Goal: Task Accomplishment & Management: Use online tool/utility

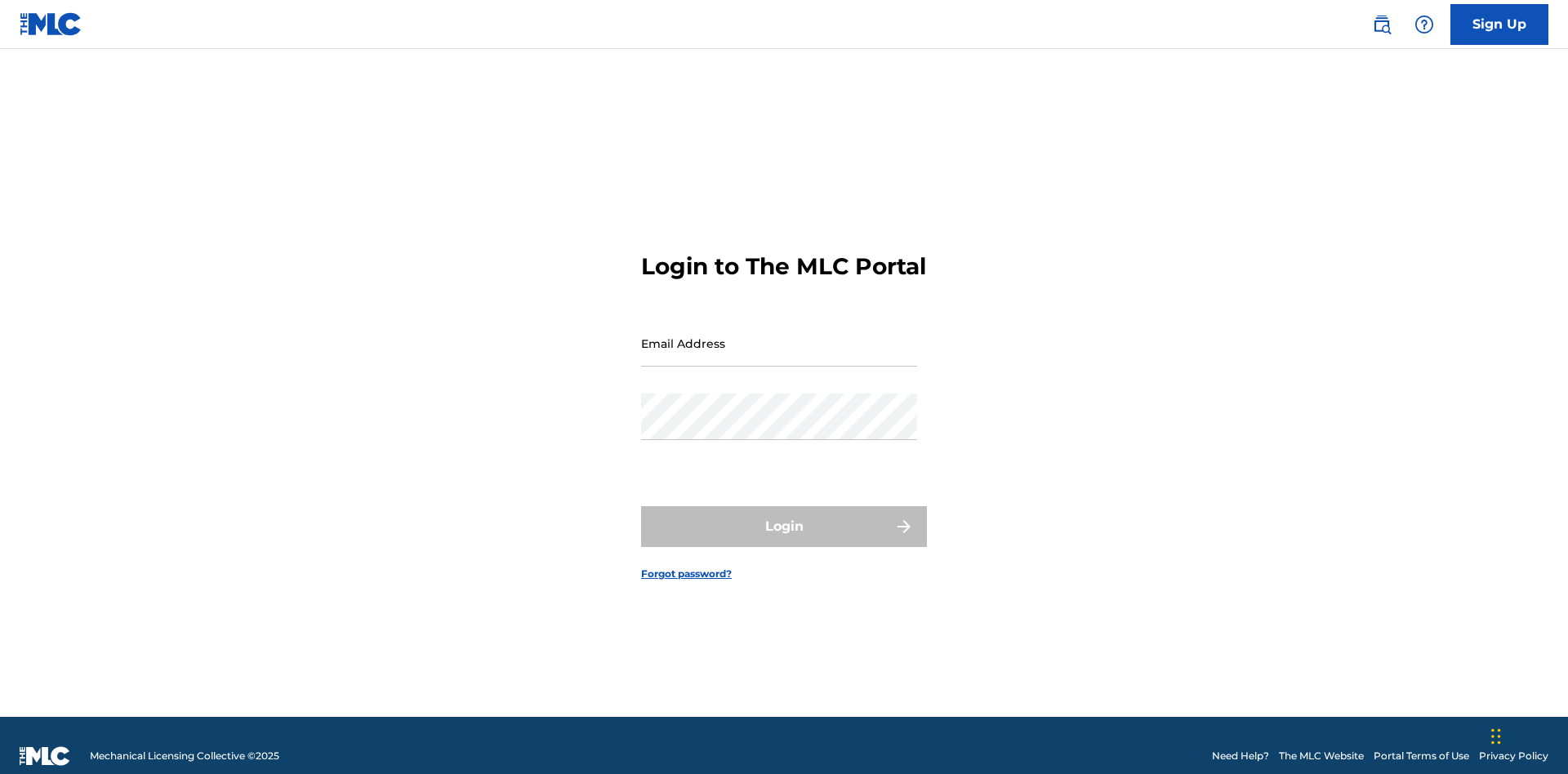
scroll to position [21, 0]
click at [779, 336] on input "Email Address" at bounding box center [779, 343] width 276 height 47
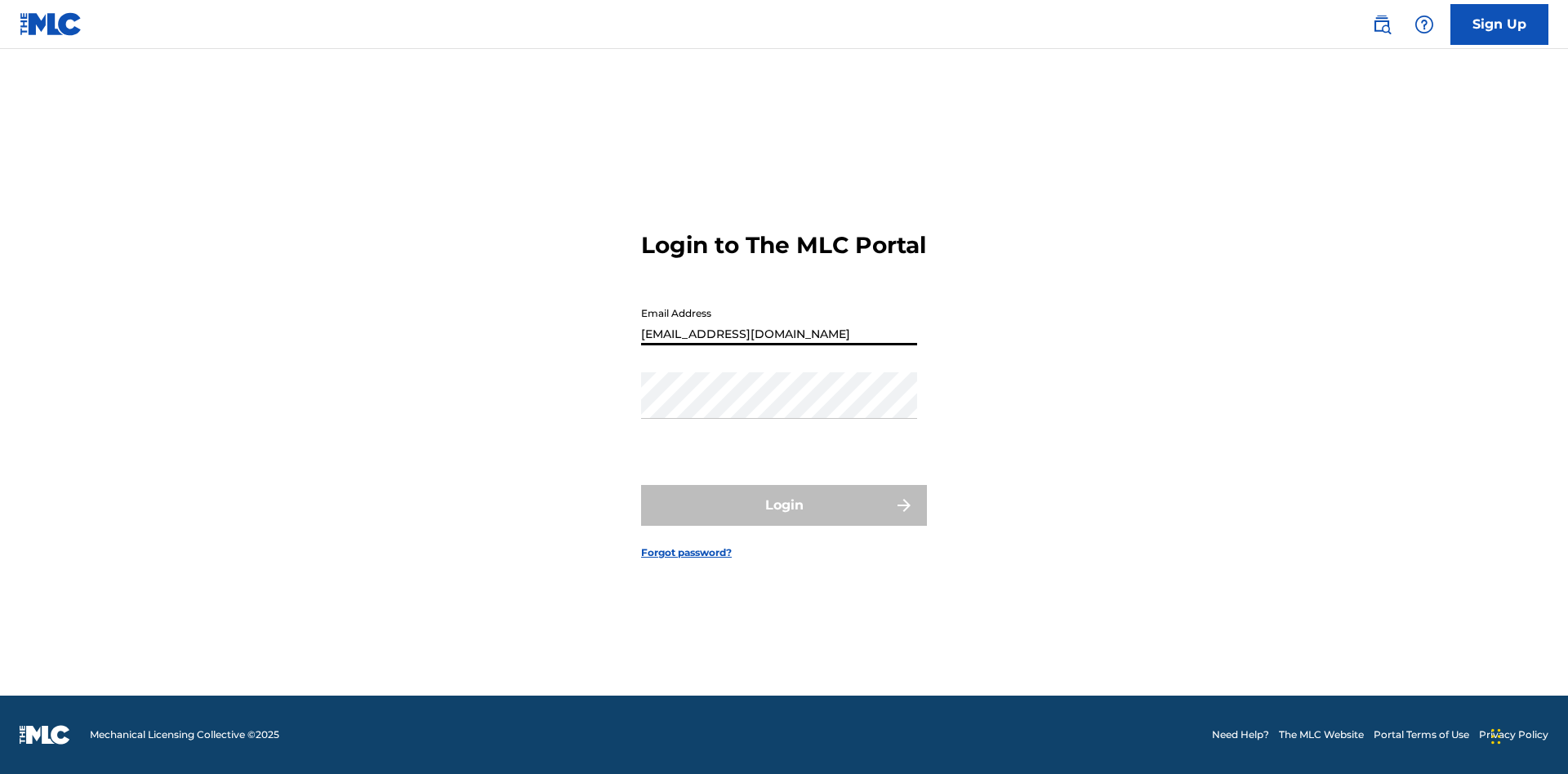
type input "[EMAIL_ADDRESS][DOMAIN_NAME]"
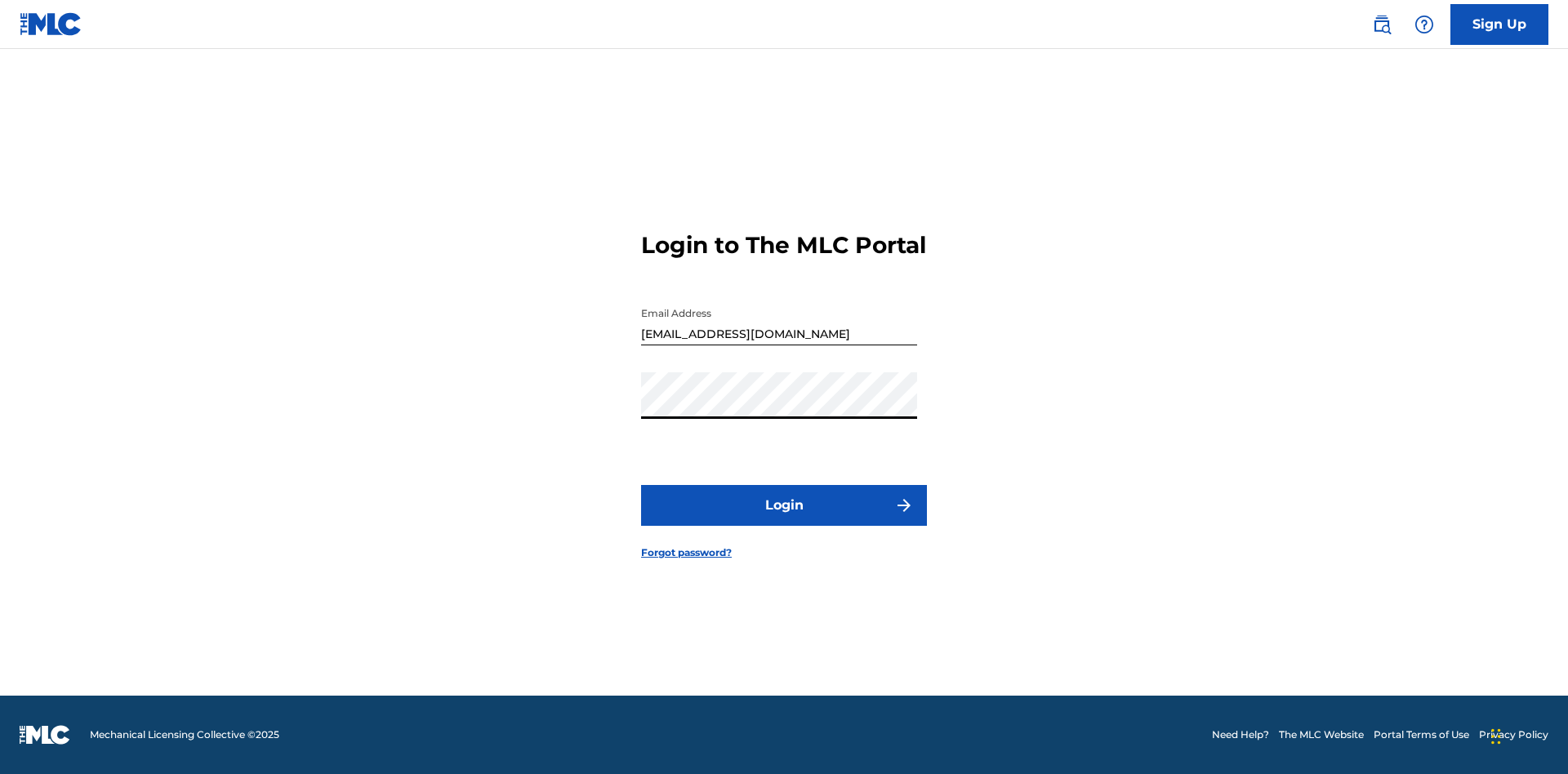
click at [784, 519] on button "Login" at bounding box center [784, 505] width 286 height 41
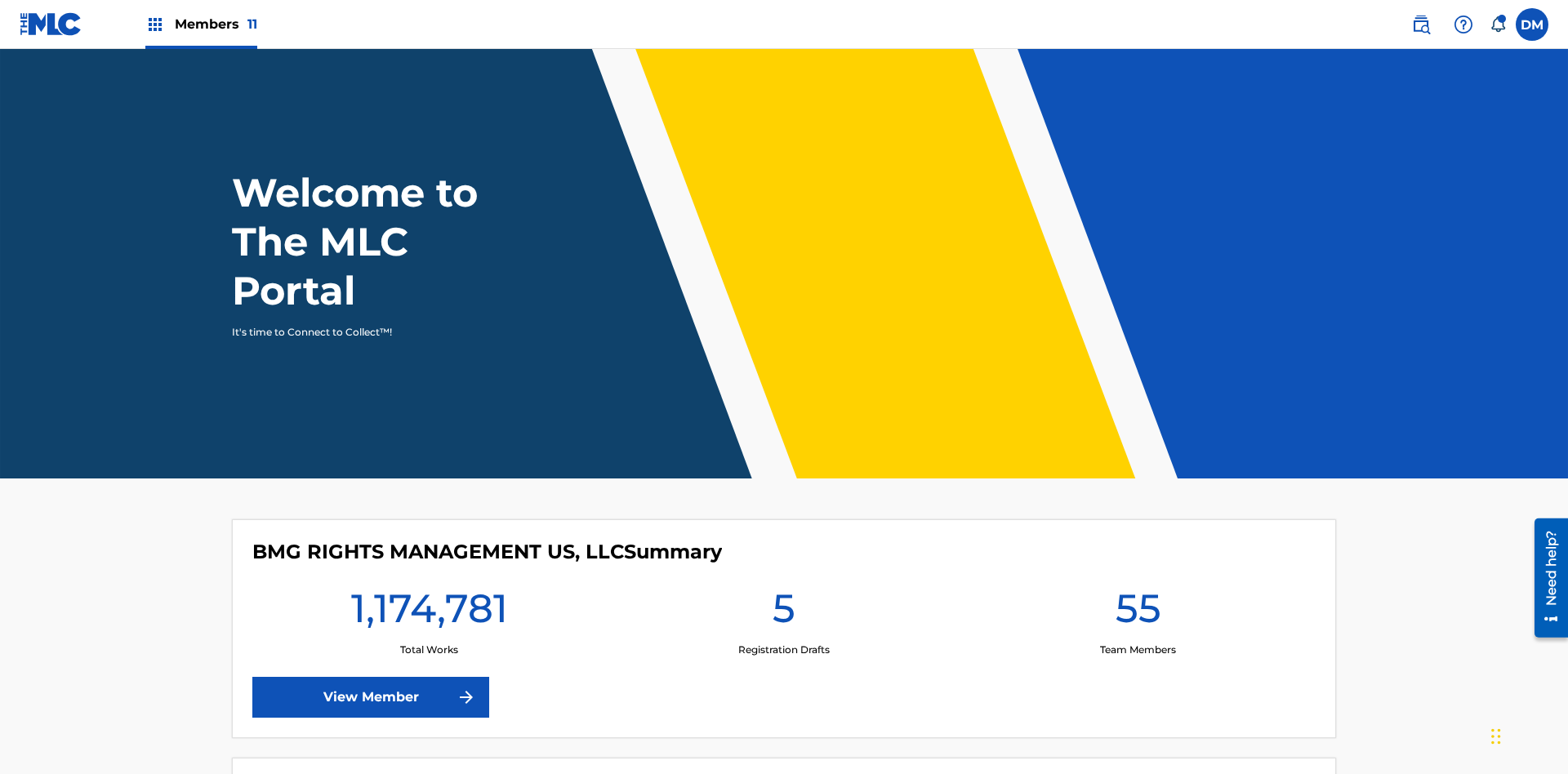
scroll to position [70, 0]
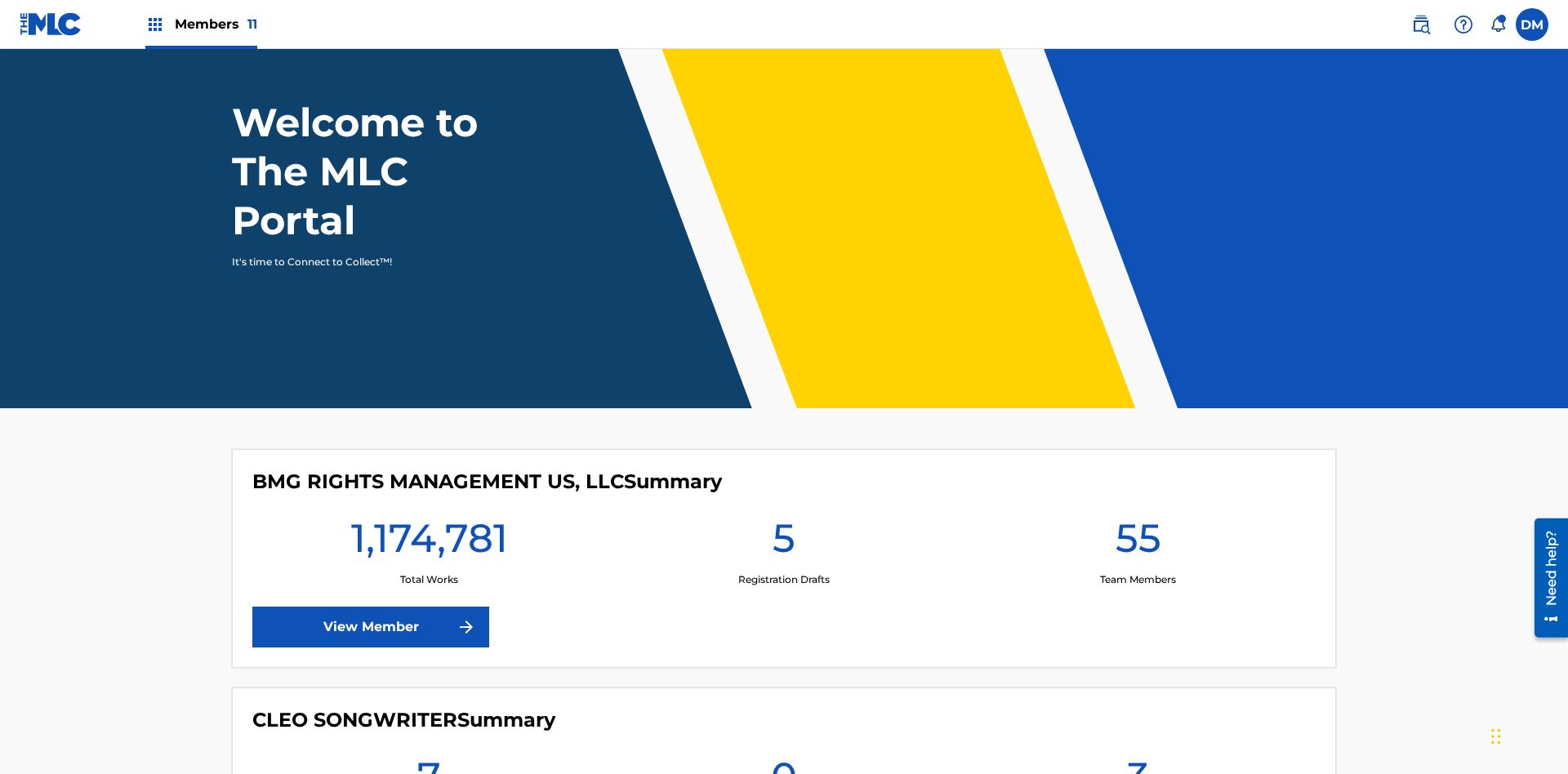
click at [201, 24] on span "Members 11" at bounding box center [216, 24] width 82 height 19
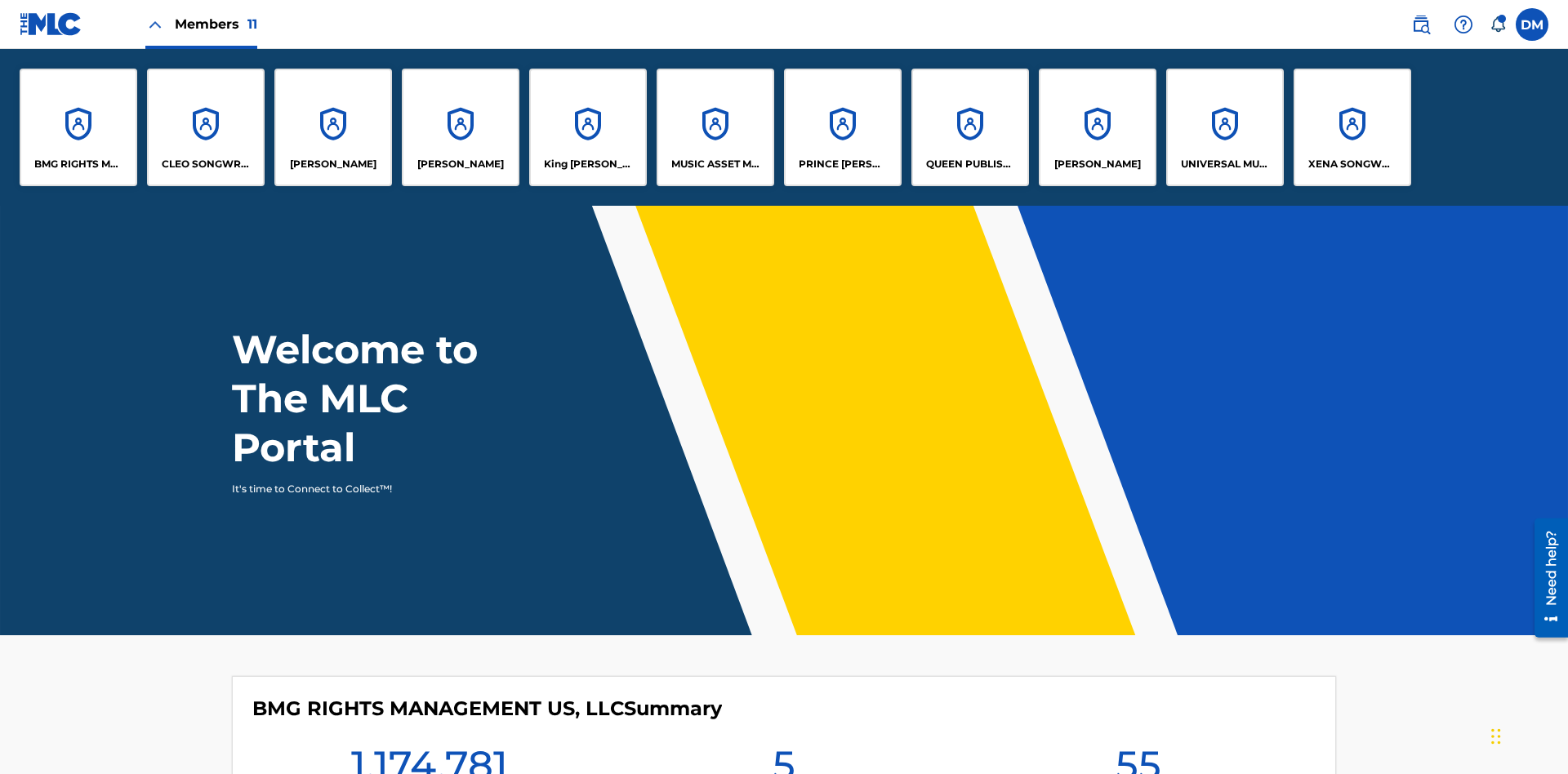
click at [1225, 164] on p "UNIVERSAL MUSIC PUB GROUP" at bounding box center [1225, 164] width 89 height 15
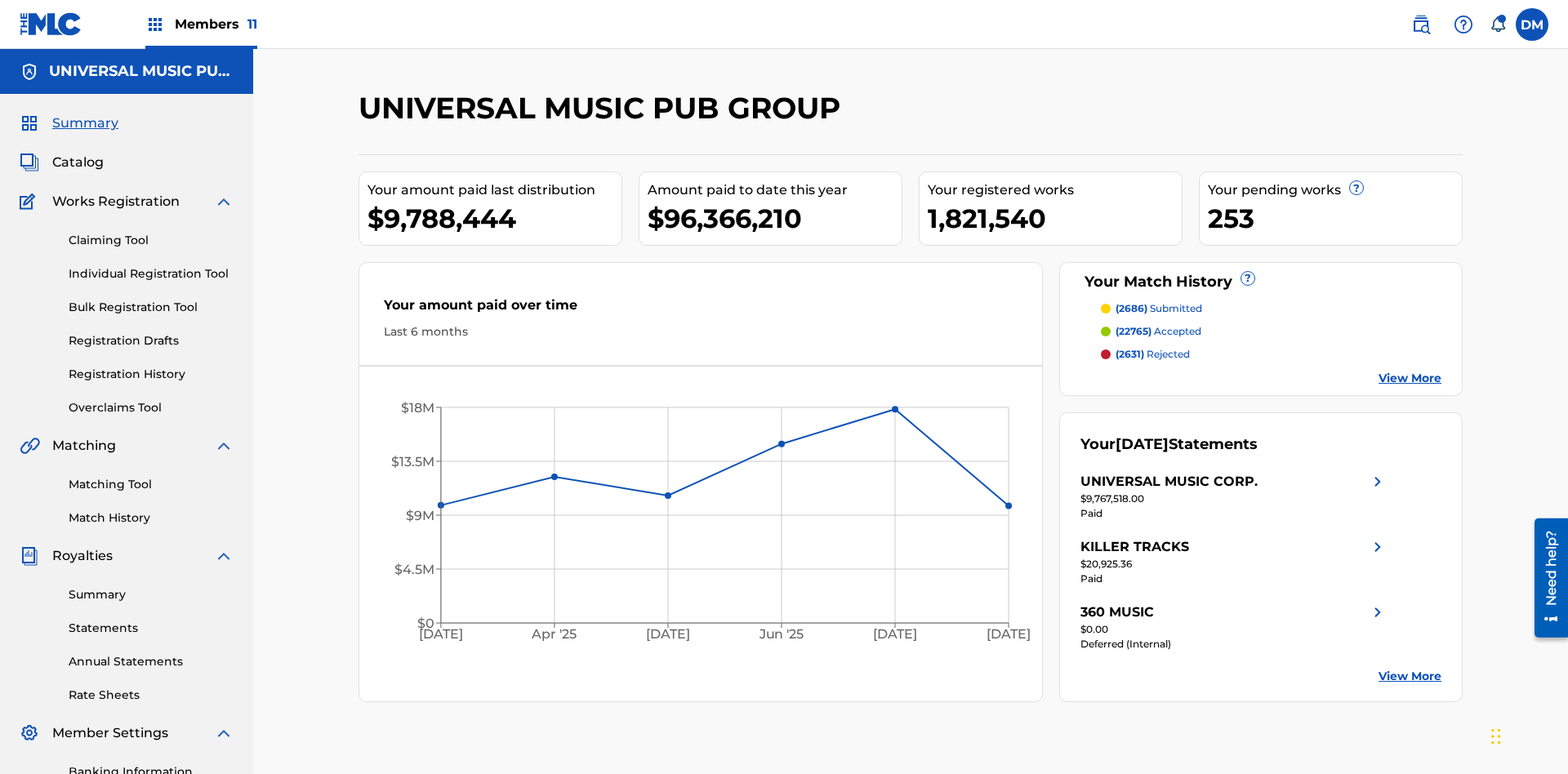
scroll to position [167, 0]
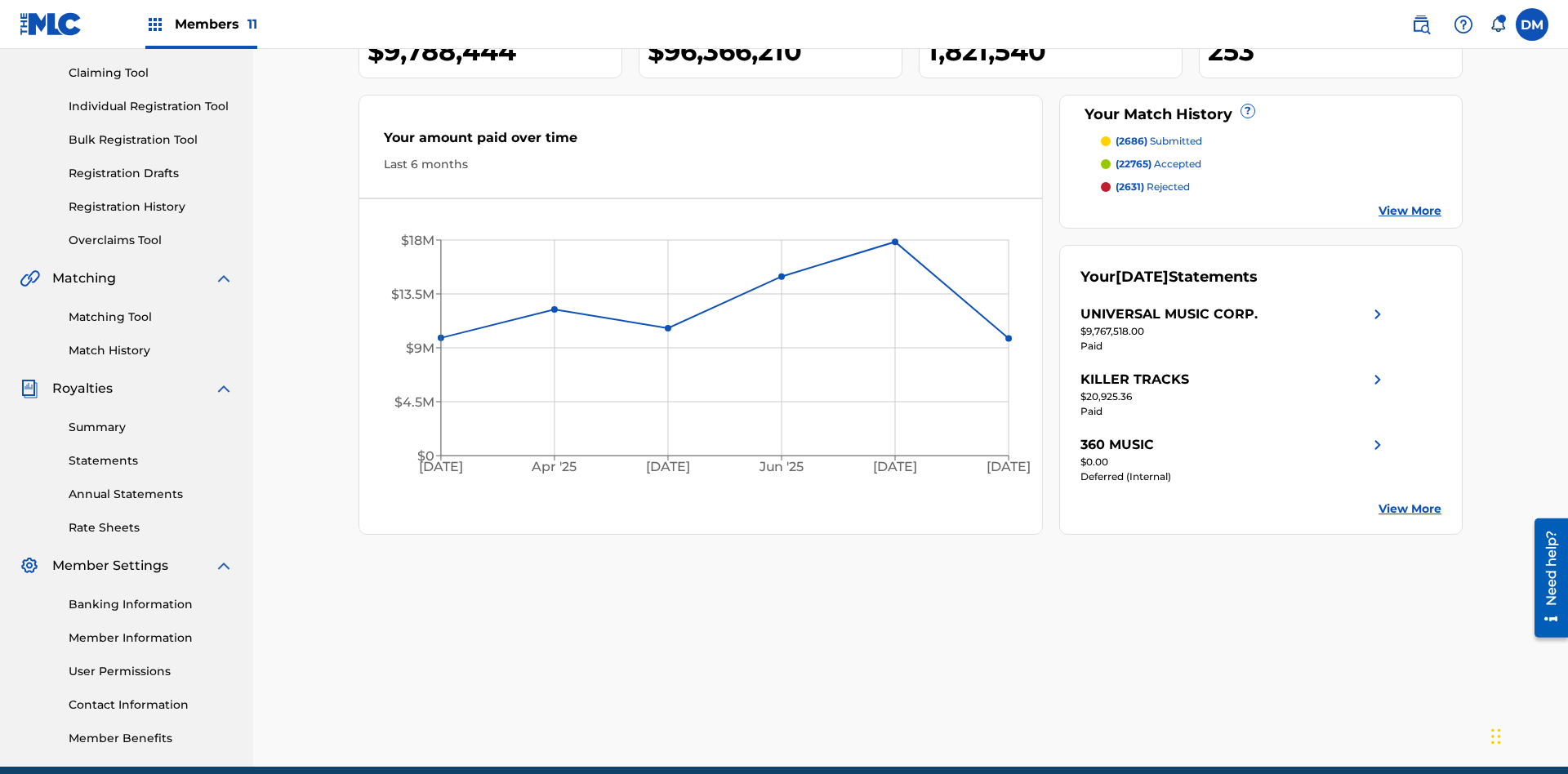
click at [151, 106] on link "Individual Registration Tool" at bounding box center [151, 106] width 165 height 17
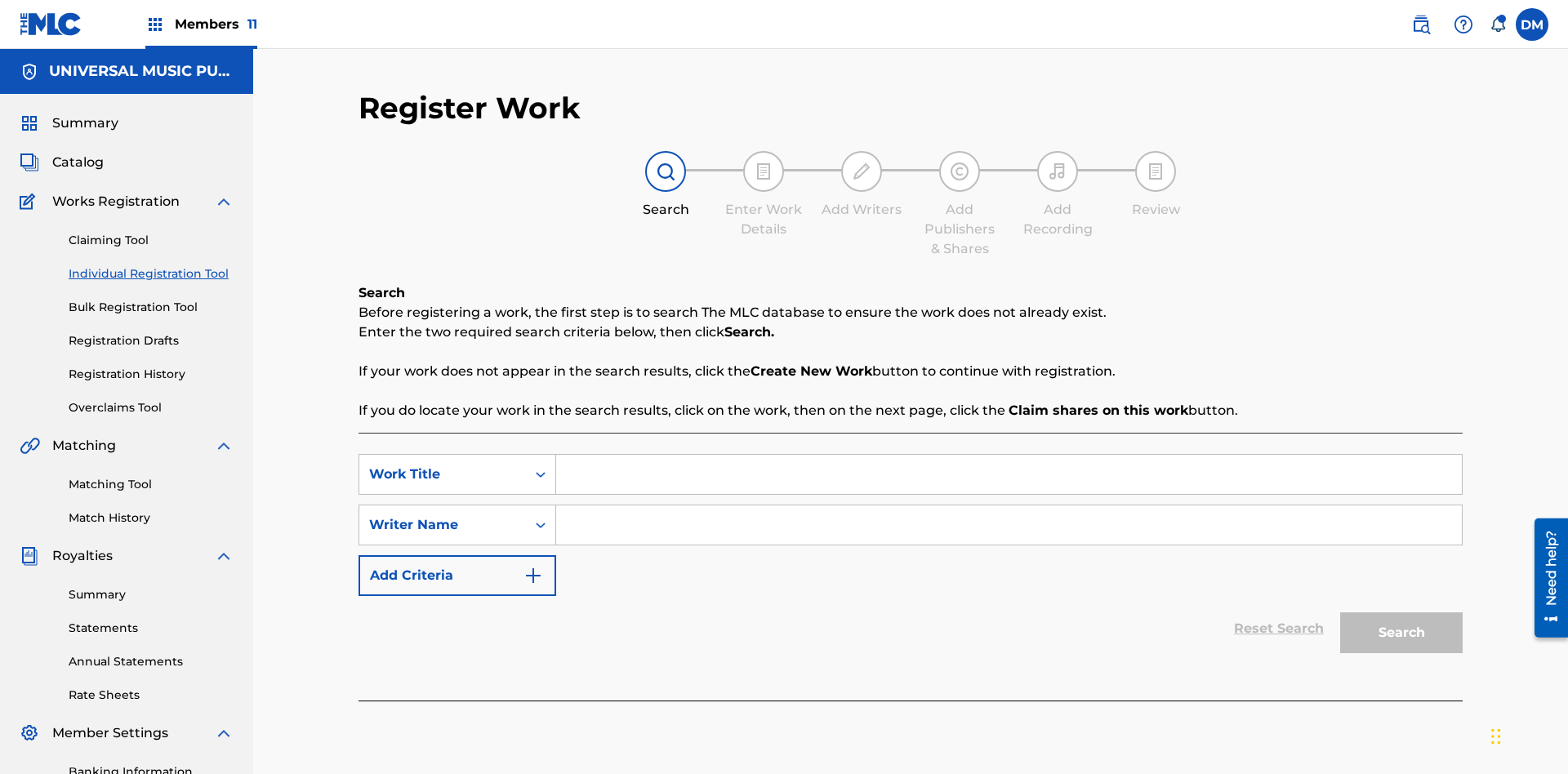
click at [1009, 455] on input "Search Form" at bounding box center [1009, 474] width 906 height 39
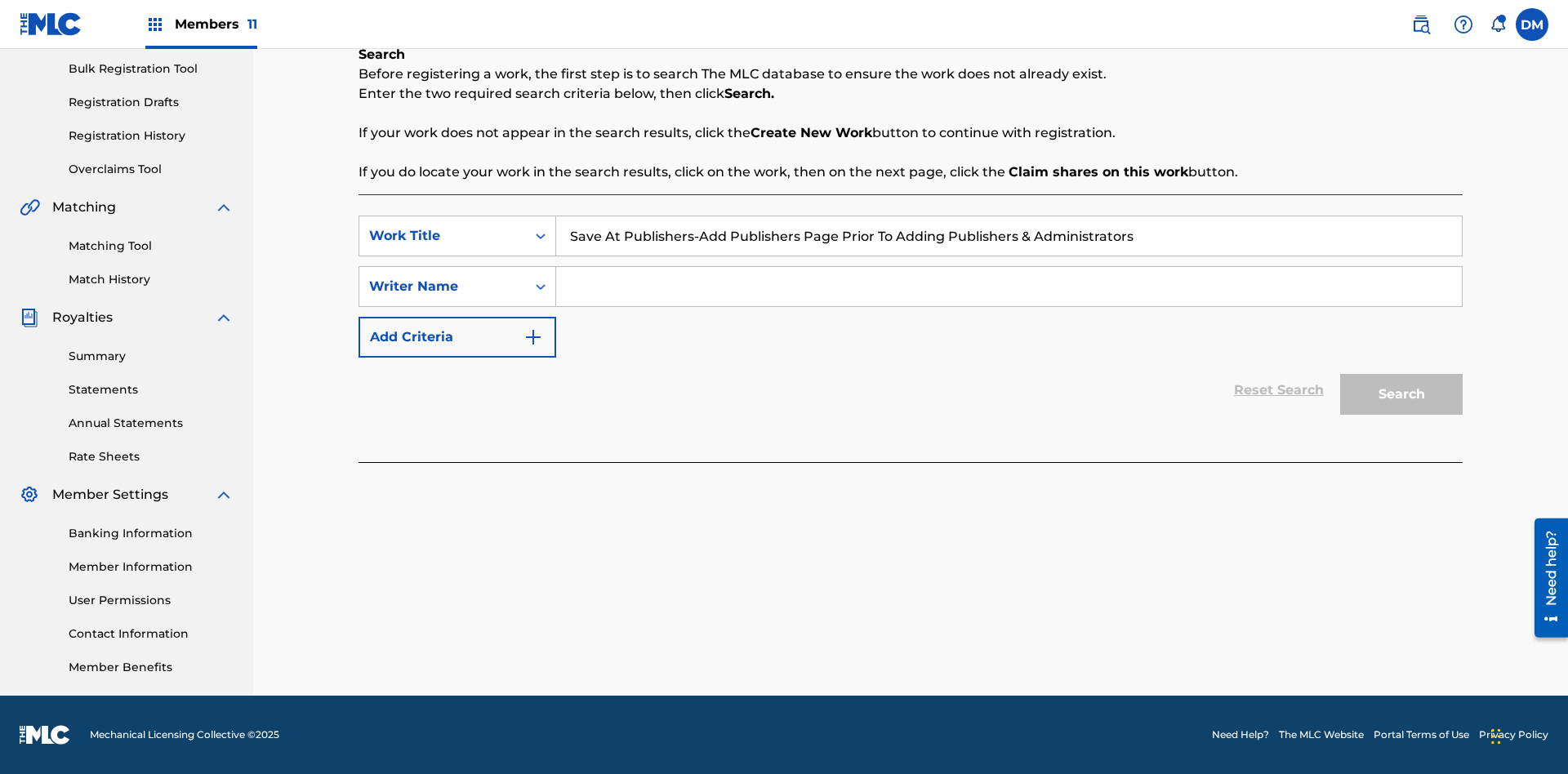
type input "Save At Publishers-Add Publishers Page Prior To Adding Publishers & Administrat…"
click at [1009, 287] on input "Search Form" at bounding box center [1009, 286] width 906 height 39
type input "QWERTYUIOP"
click at [1402, 394] on button "Search" at bounding box center [1402, 394] width 122 height 41
